Goal: Check status: Check status

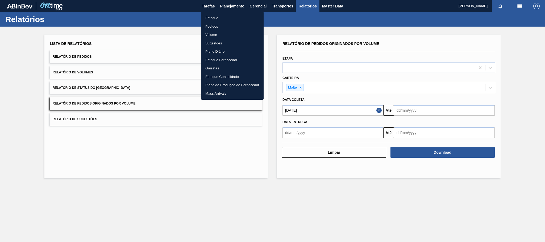
click at [214, 19] on li "Estoque" at bounding box center [232, 18] width 62 height 9
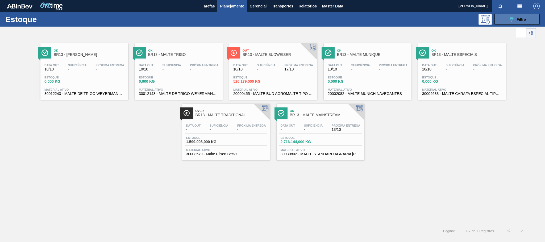
click at [518, 16] on div "089F7B8B-B2A5-4AFE-B5C0-19BA573D28AC Filtro" at bounding box center [517, 19] width 18 height 6
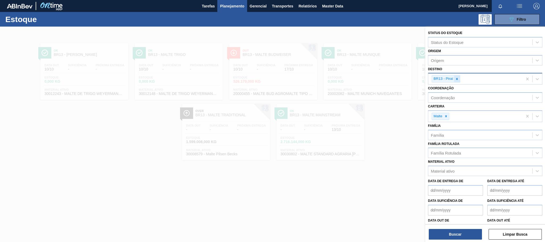
click at [459, 79] on div at bounding box center [457, 78] width 6 height 7
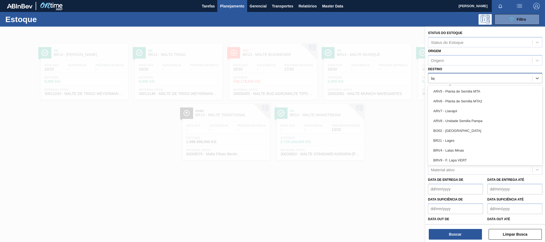
type input "lage"
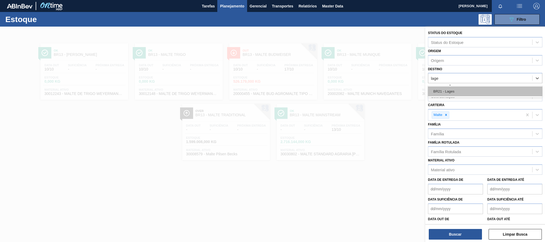
click at [451, 92] on div "BR21 - Lages" at bounding box center [485, 91] width 114 height 10
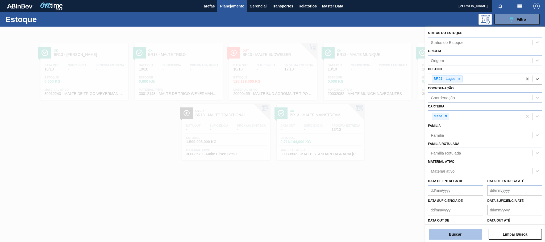
click at [451, 235] on button "Buscar" at bounding box center [454, 234] width 53 height 11
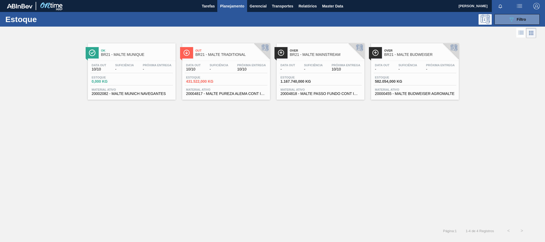
click at [317, 71] on span "-" at bounding box center [313, 69] width 19 height 4
